Goal: Obtain resource: Download file/media

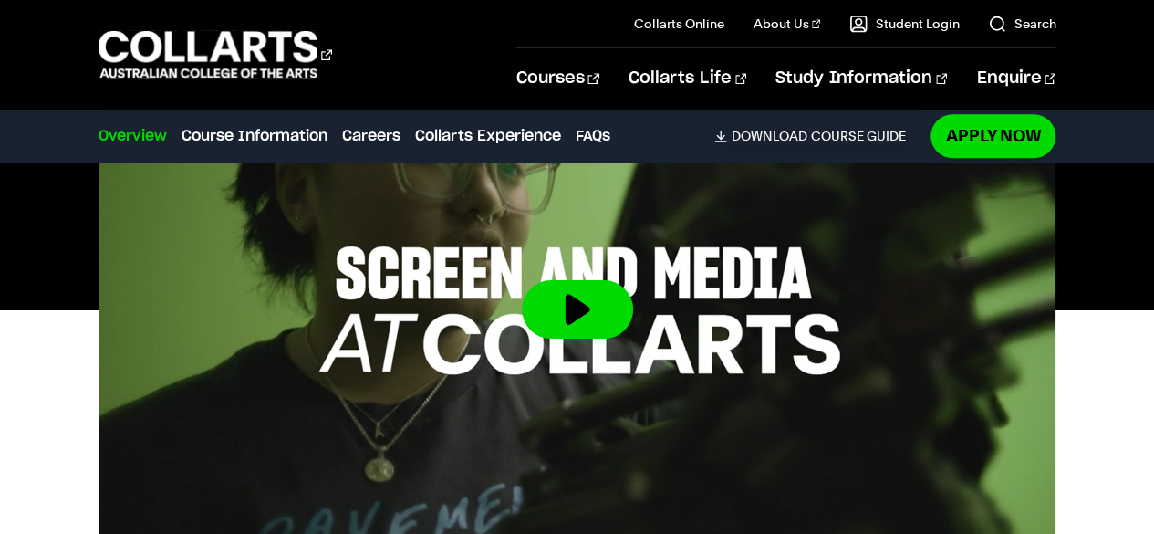
scroll to position [662, 0]
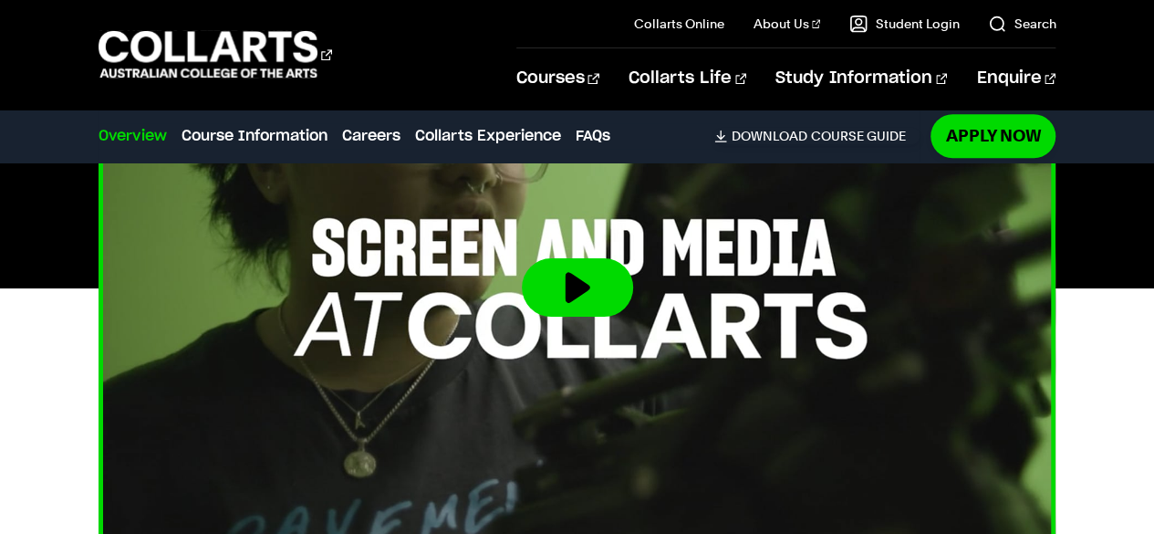
click at [563, 290] on button at bounding box center [577, 287] width 111 height 58
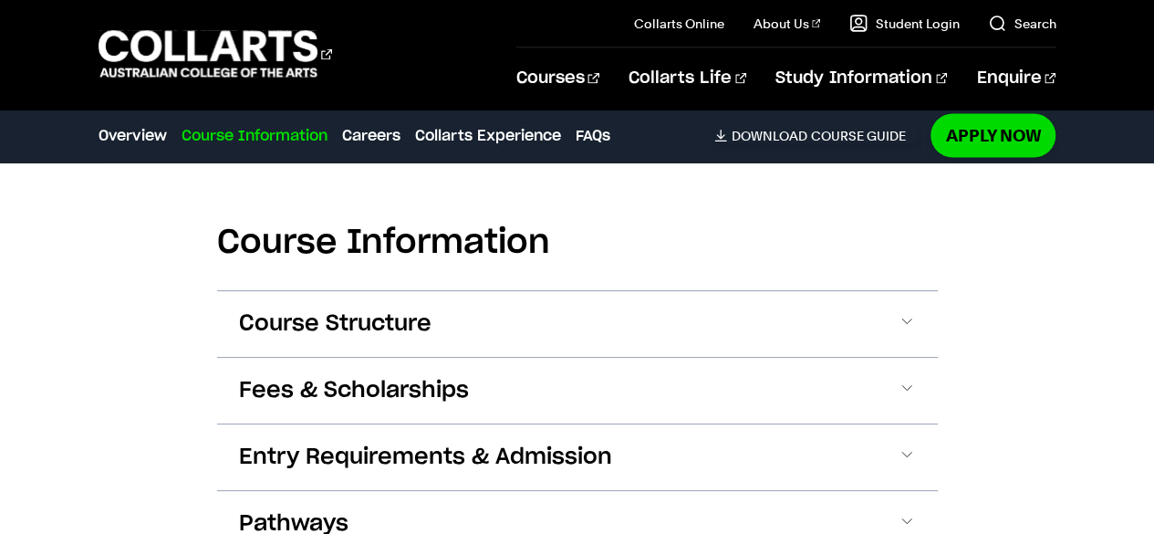
scroll to position [1741, 0]
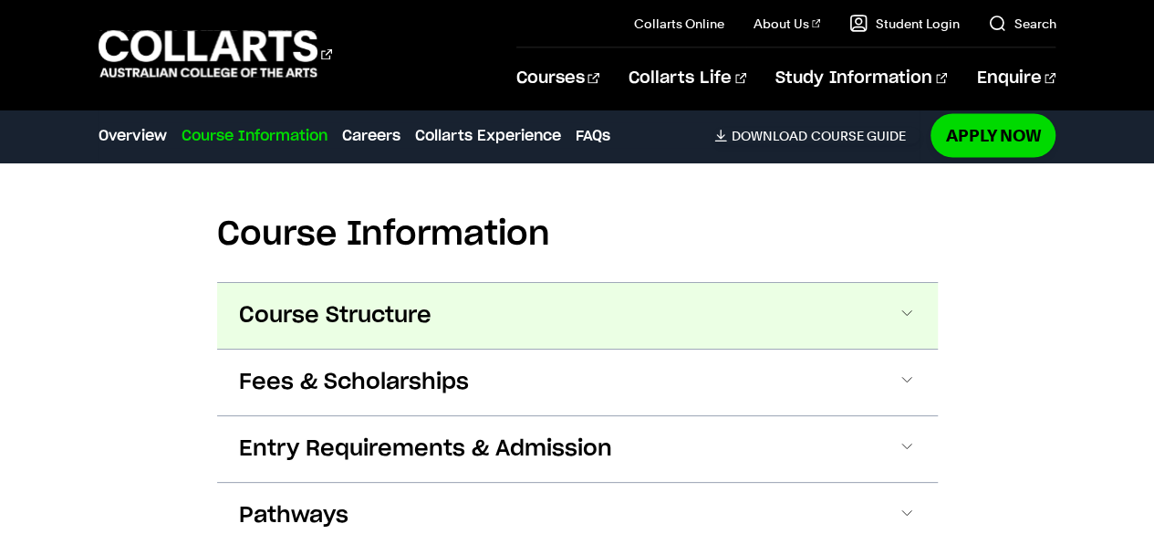
click at [265, 326] on span "Course Structure" at bounding box center [335, 315] width 192 height 29
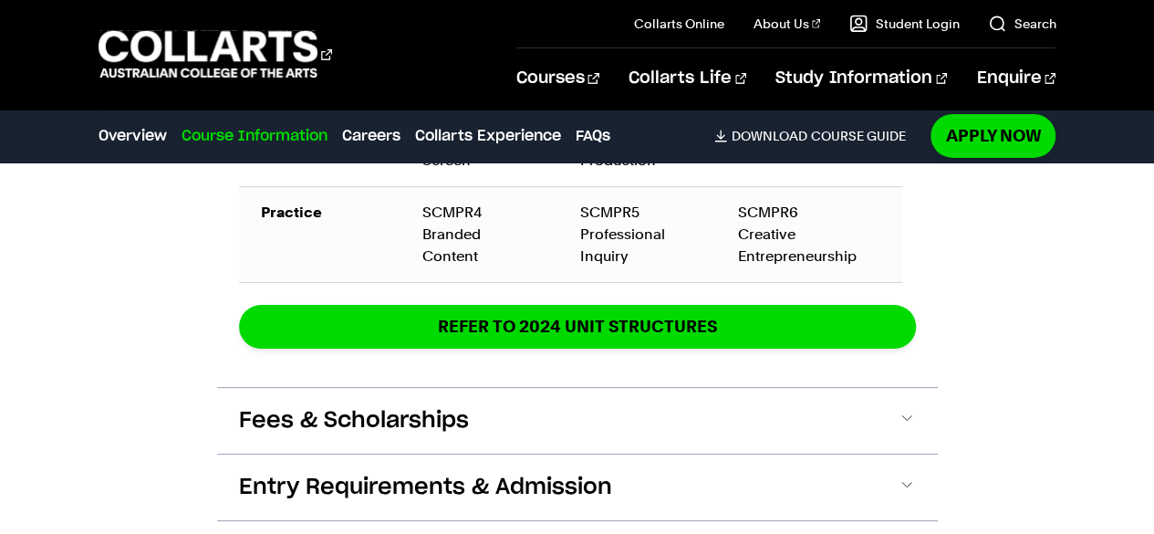
scroll to position [2996, 0]
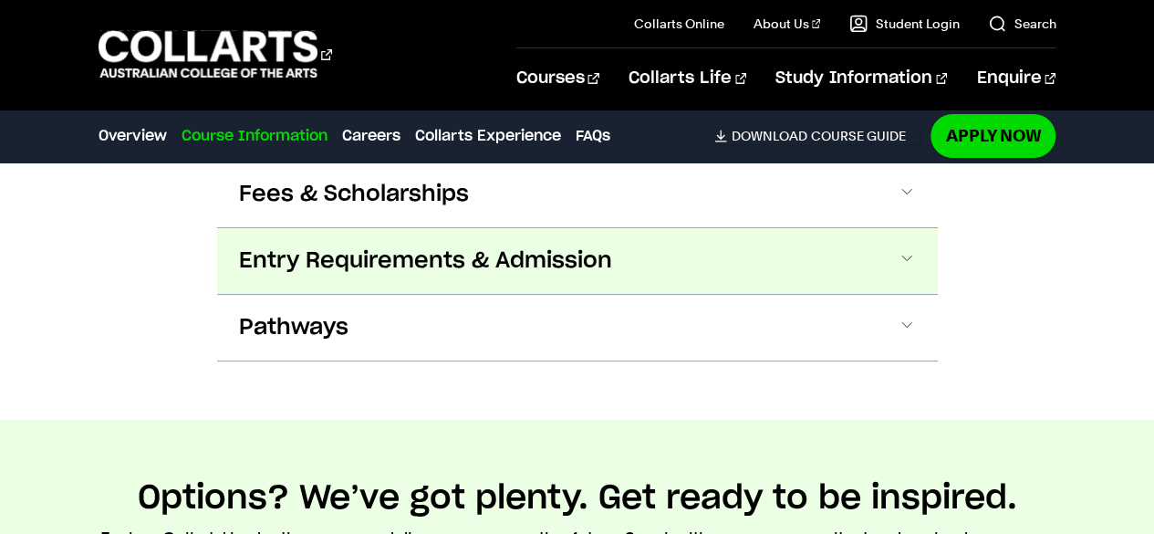
click at [317, 247] on span "Entry Requirements & Admission" at bounding box center [425, 260] width 373 height 29
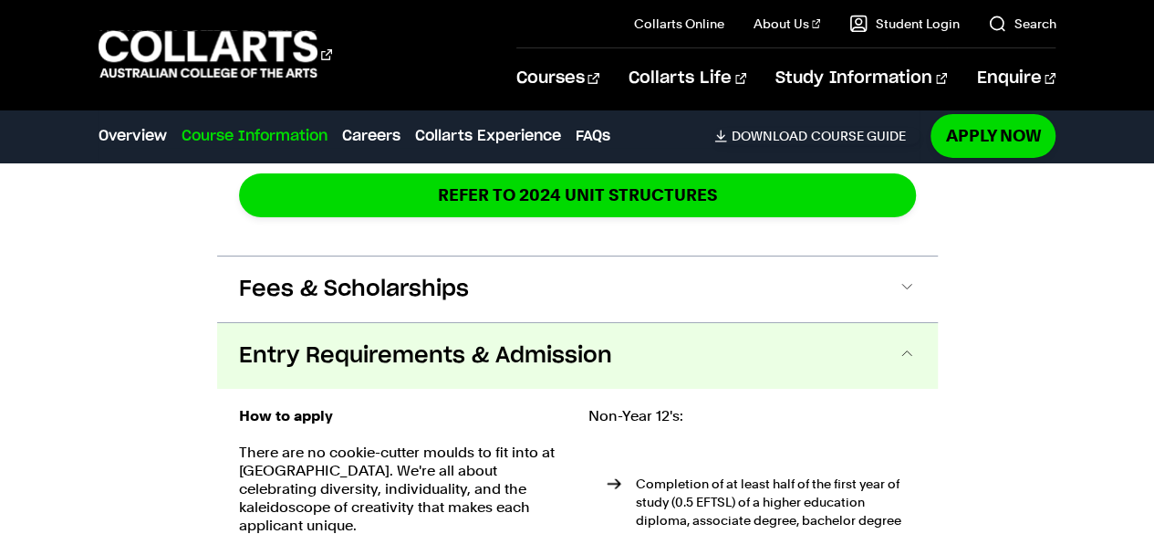
scroll to position [3124, 0]
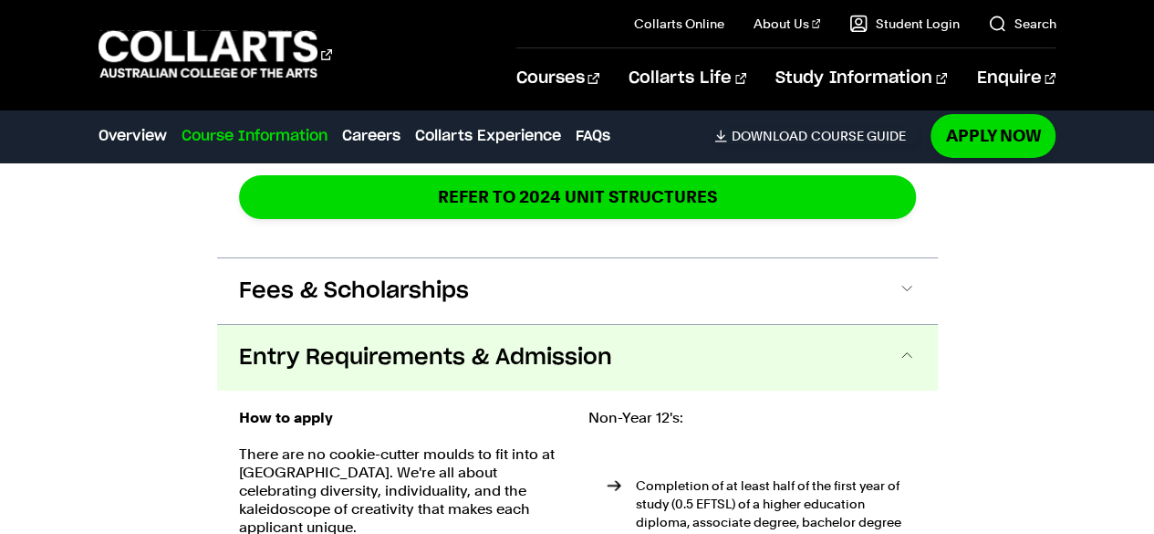
click at [261, 343] on span "Entry Requirements & Admission" at bounding box center [425, 357] width 373 height 29
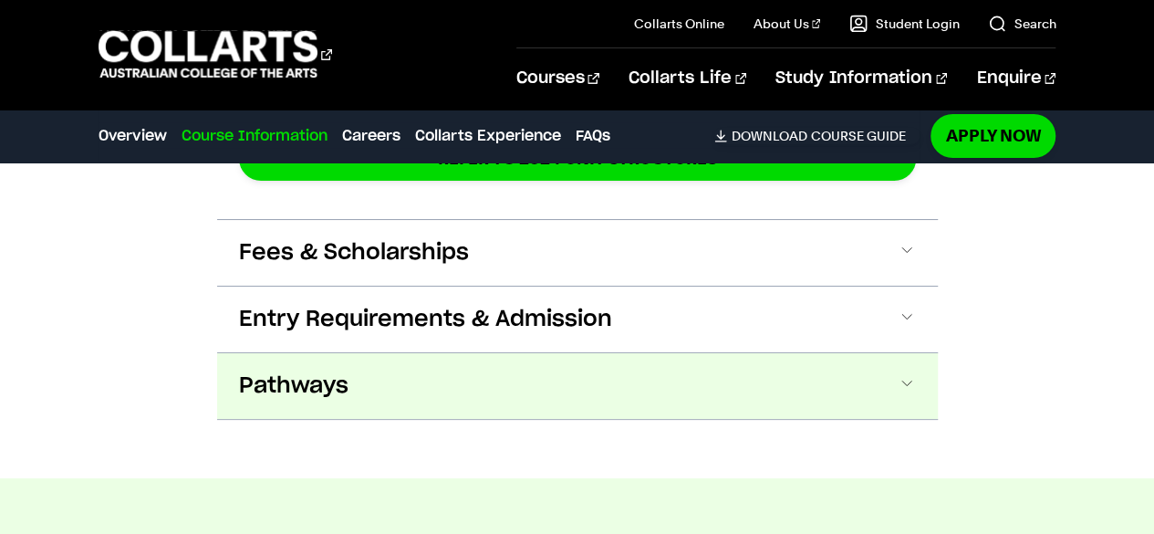
click at [310, 371] on span "Pathways" at bounding box center [293, 385] width 109 height 29
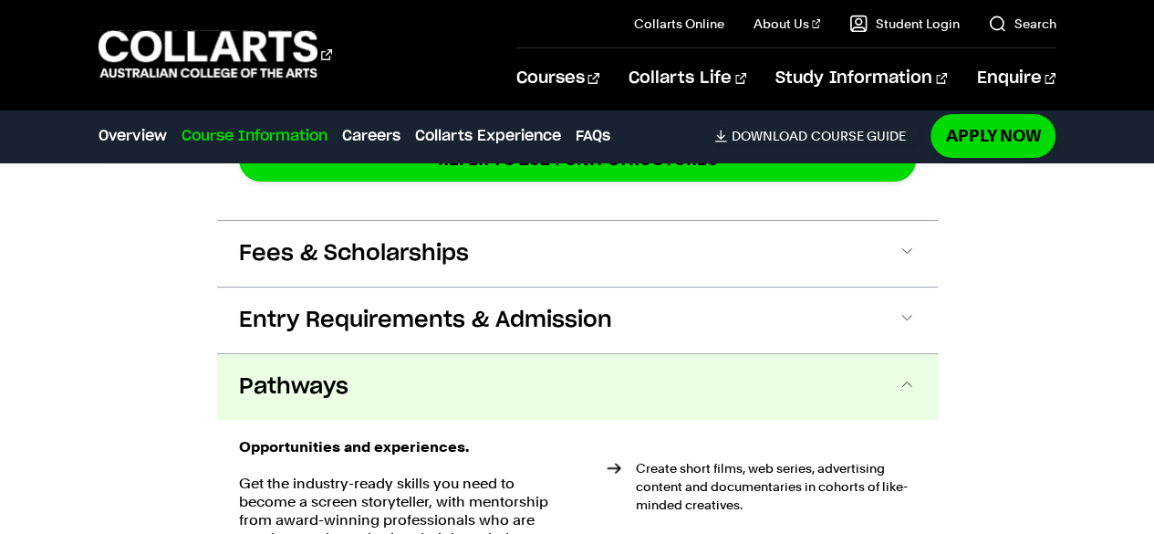
scroll to position [3139, 0]
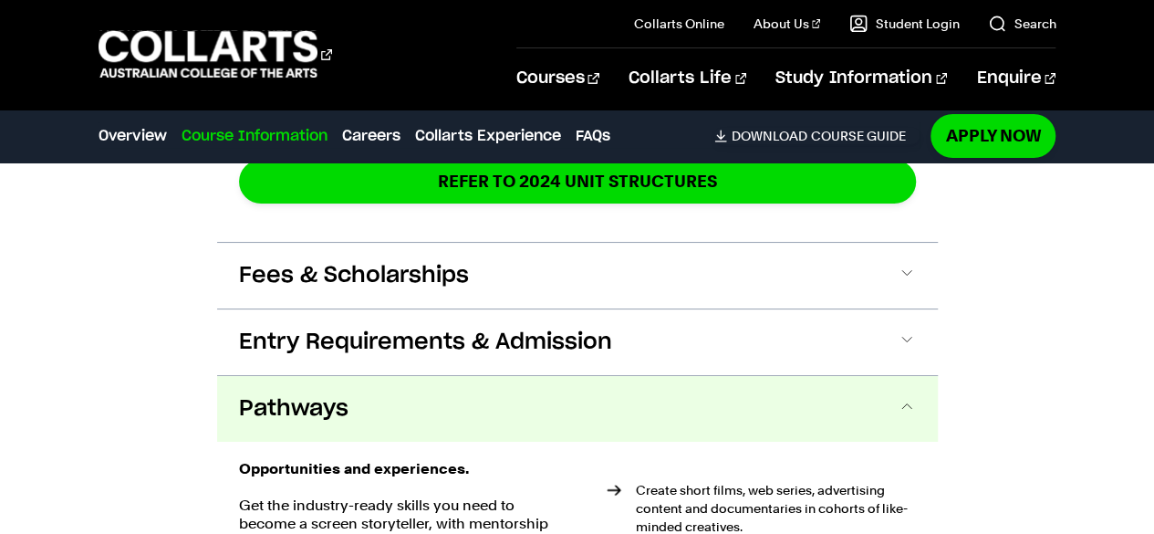
click at [272, 394] on span "Pathways" at bounding box center [293, 408] width 109 height 29
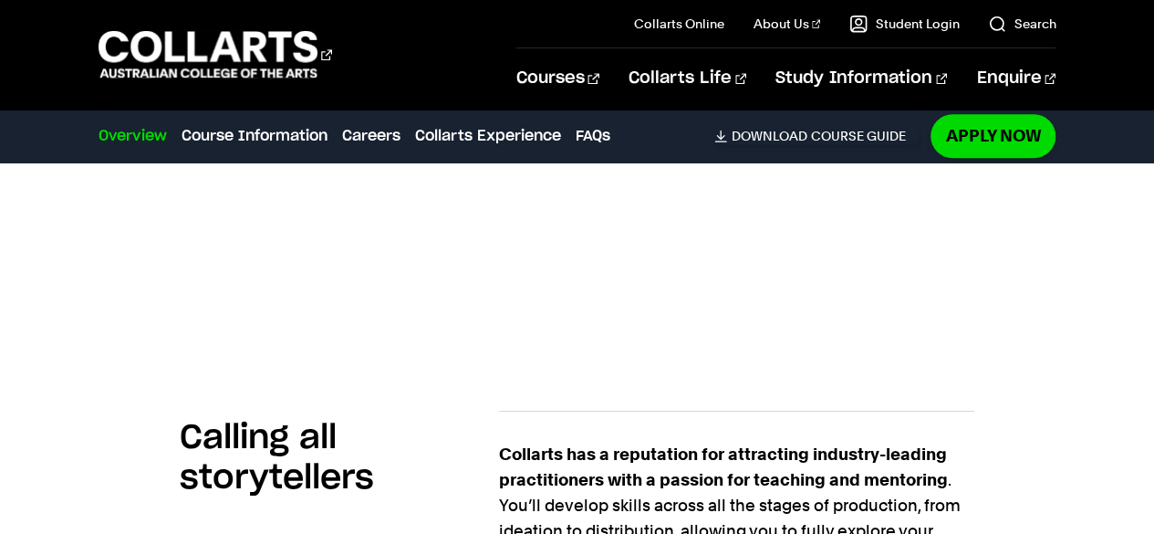
scroll to position [1194, 0]
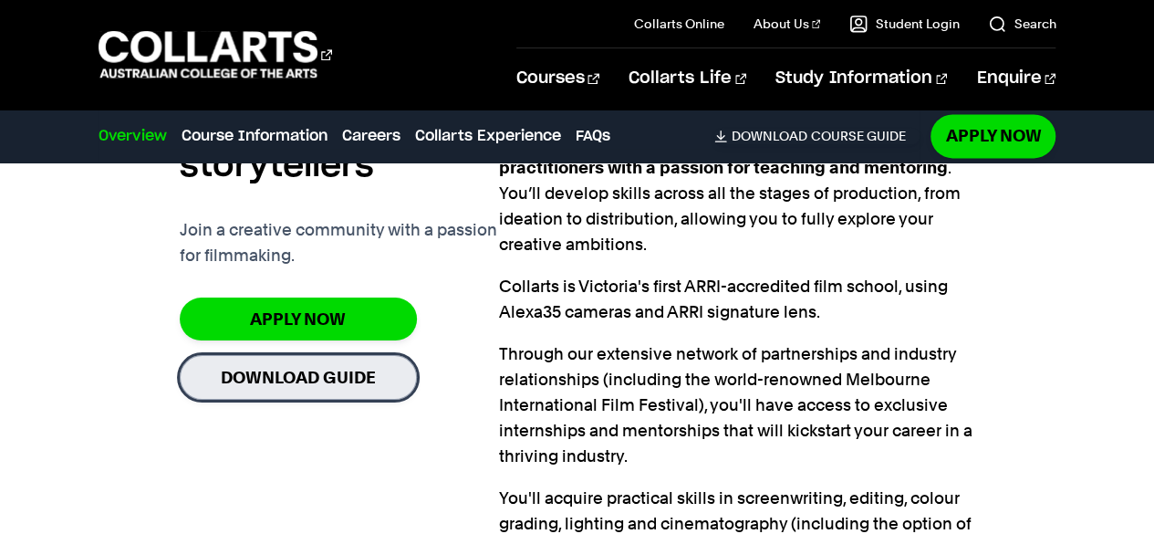
click at [277, 384] on link "Download Guide" at bounding box center [298, 377] width 237 height 45
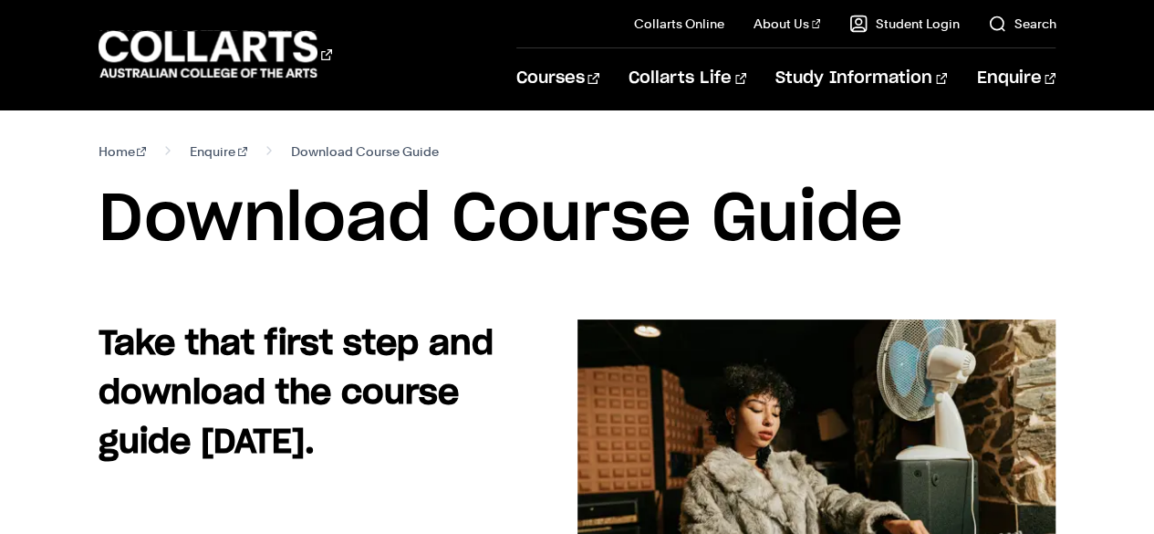
scroll to position [87, 0]
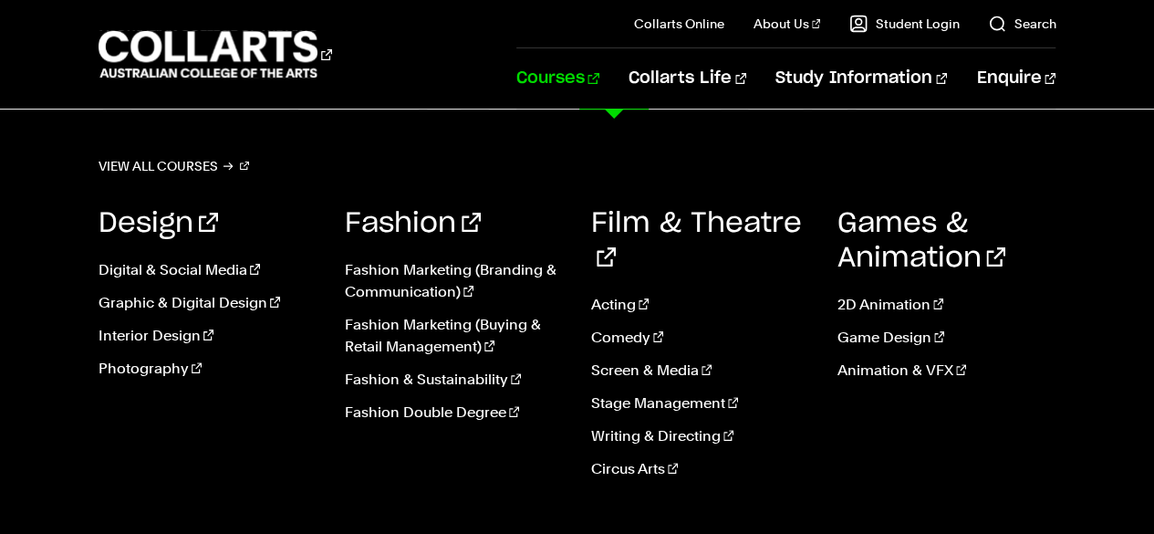
click at [599, 86] on link "Courses" at bounding box center [557, 78] width 83 height 60
click at [628, 359] on link "Screen & Media" at bounding box center [700, 370] width 219 height 22
